Goal: Register for event/course

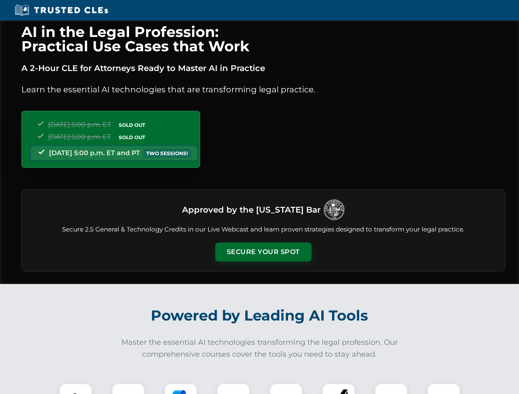
click at [263, 252] on button "Secure Your Spot" at bounding box center [263, 252] width 96 height 19
click at [76, 389] on img at bounding box center [76, 400] width 24 height 24
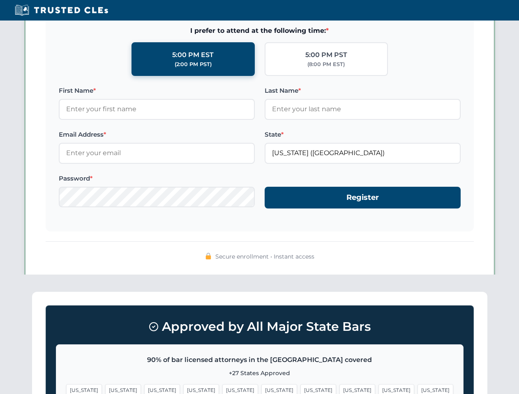
click at [300, 389] on span "[US_STATE]" at bounding box center [318, 391] width 36 height 12
click at [378, 389] on span "[US_STATE]" at bounding box center [396, 391] width 36 height 12
